Goal: Entertainment & Leisure: Browse casually

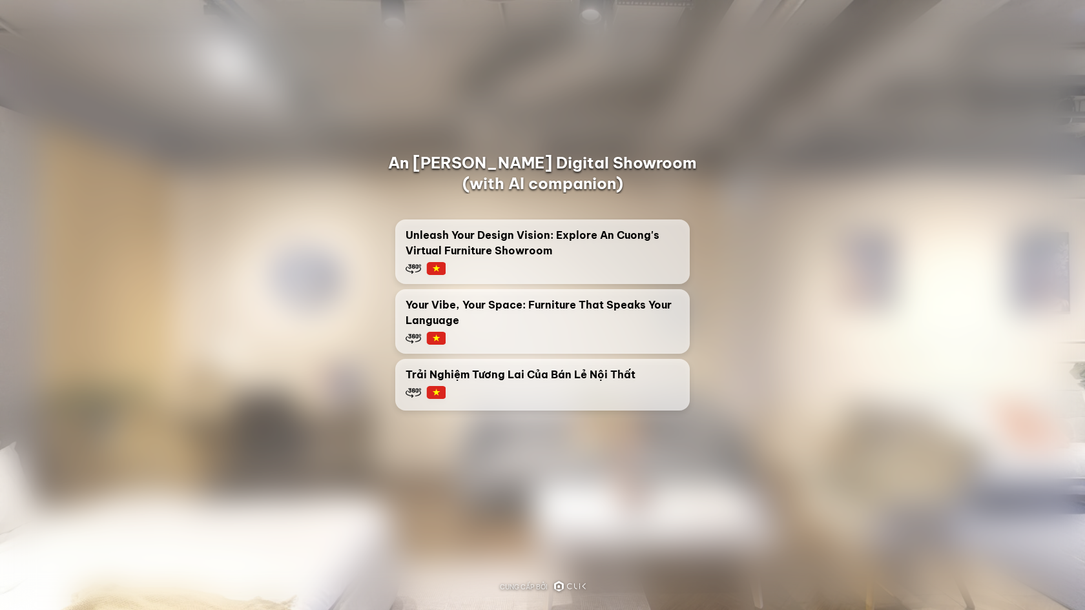
click at [558, 254] on span "Unleash Your Design Vision: Explore An Cuong's Virtual Furniture Showroom" at bounding box center [543, 242] width 274 height 31
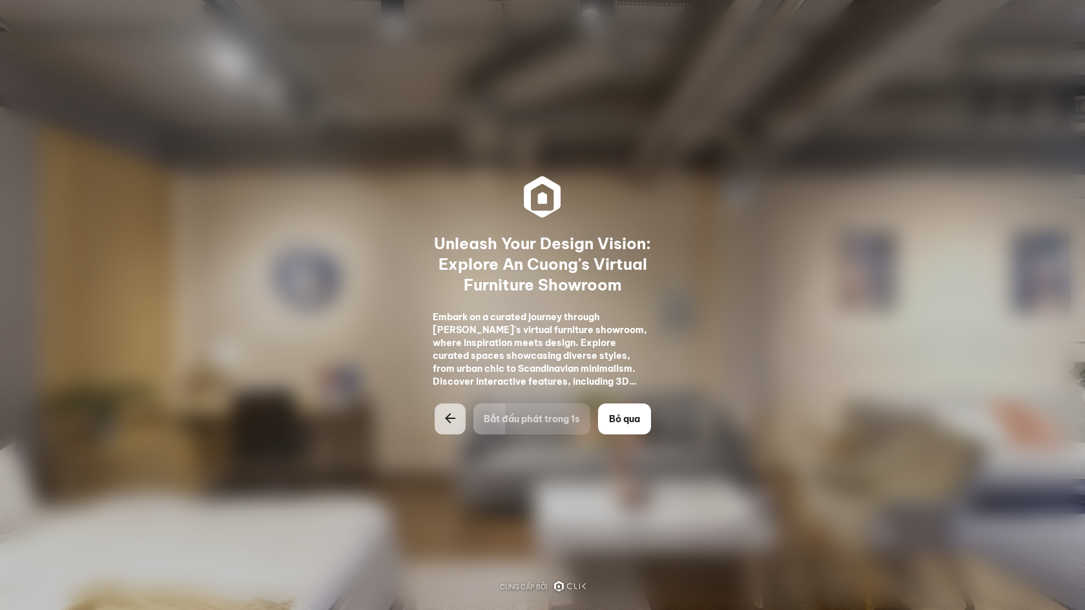
click at [625, 426] on button "Bỏ qua" at bounding box center [624, 419] width 53 height 31
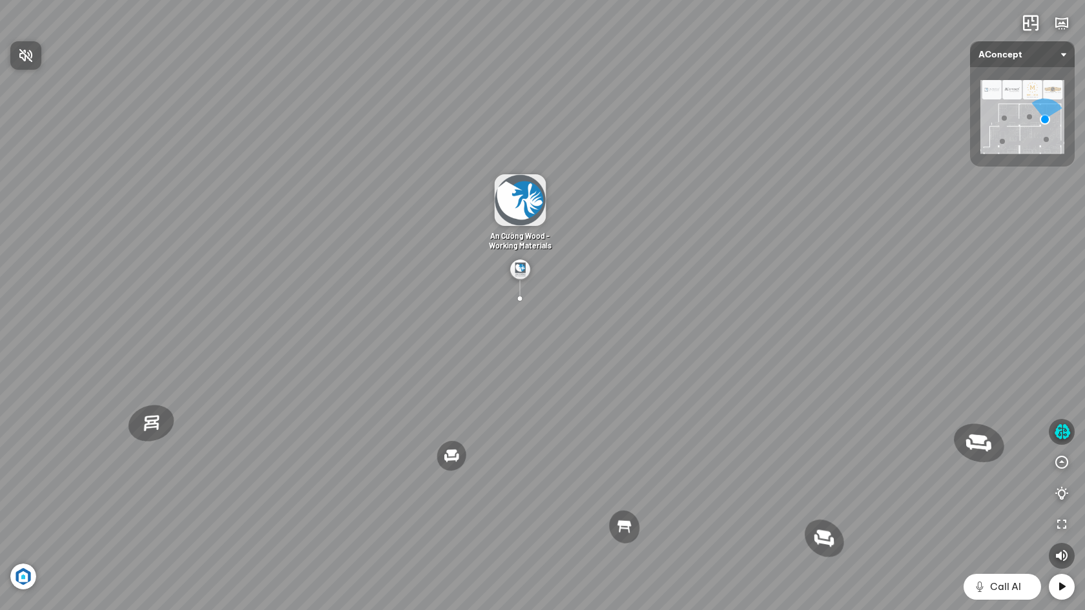
click at [1058, 430] on div at bounding box center [542, 305] width 1085 height 610
click at [997, 583] on span "Call AI" at bounding box center [1005, 587] width 31 height 16
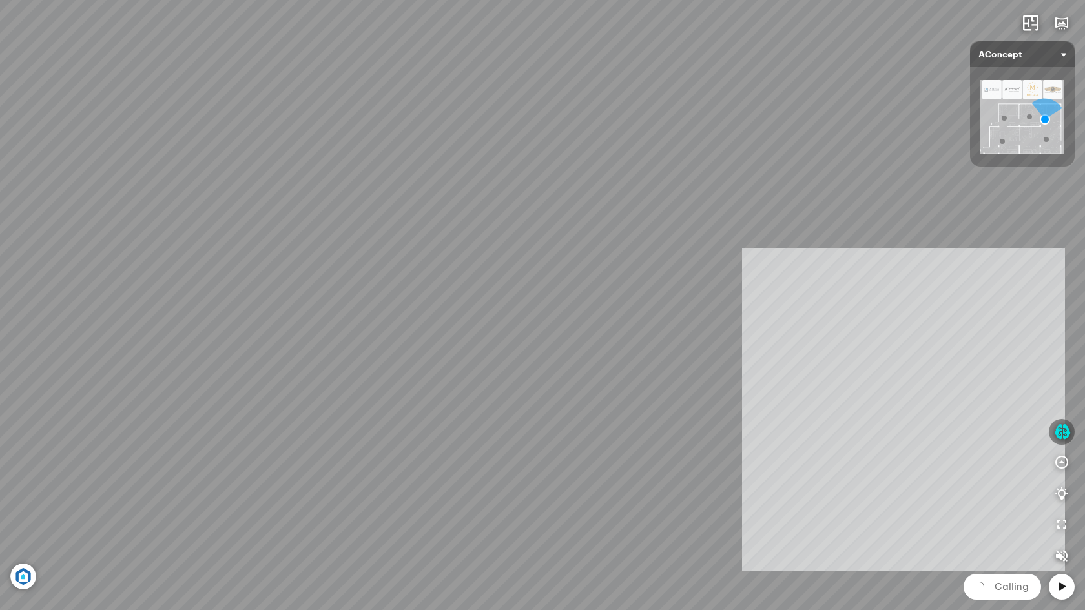
click at [904, 410] on div "Ghế thư [PERSON_NAME] Ghế [PERSON_NAME] việc [PERSON_NAME] Bàn ăn Laxey Gối Tựa…" at bounding box center [542, 305] width 1085 height 610
